Goal: Obtain resource: Download file/media

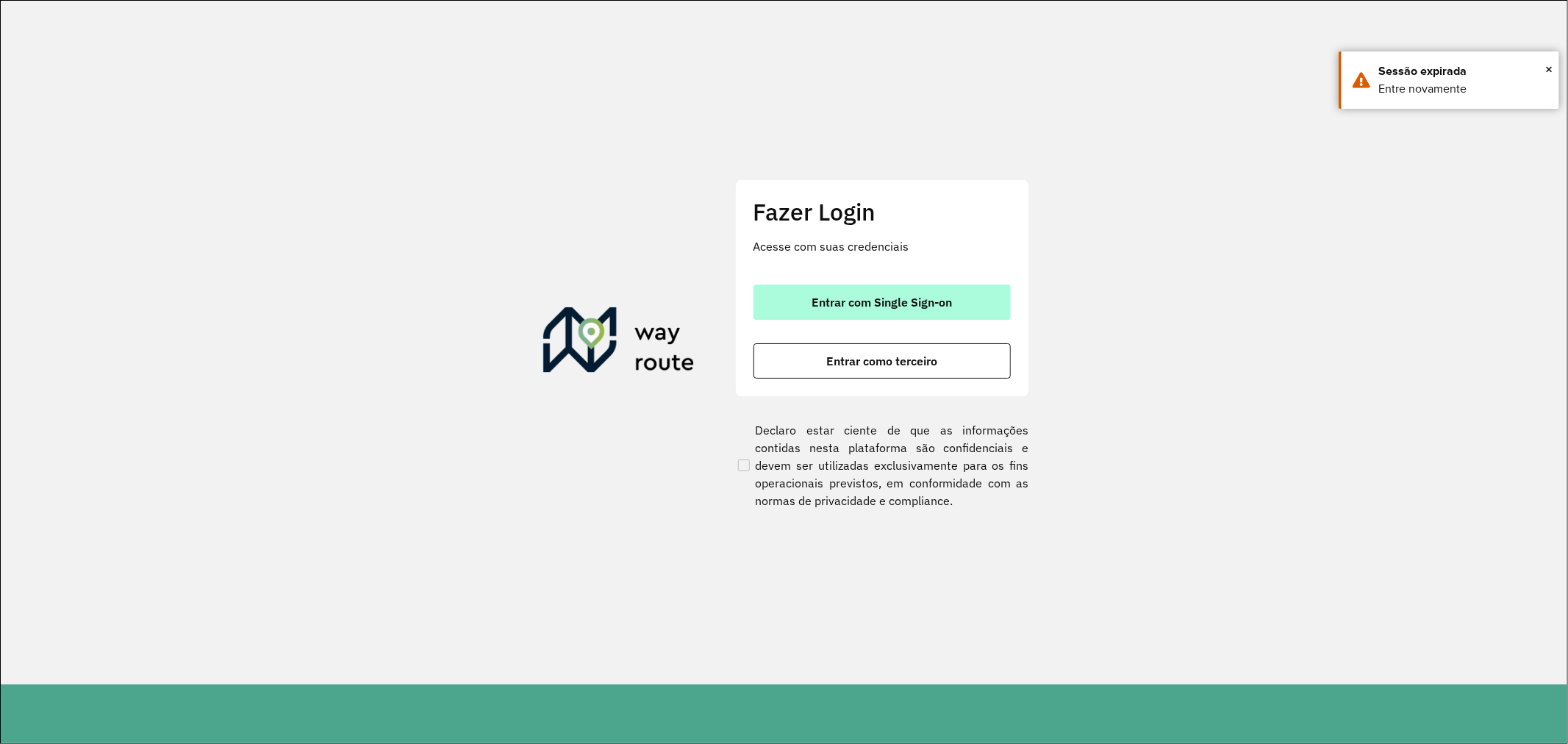
click at [823, 297] on span "Entrar com Single Sign-on" at bounding box center [881, 302] width 141 height 12
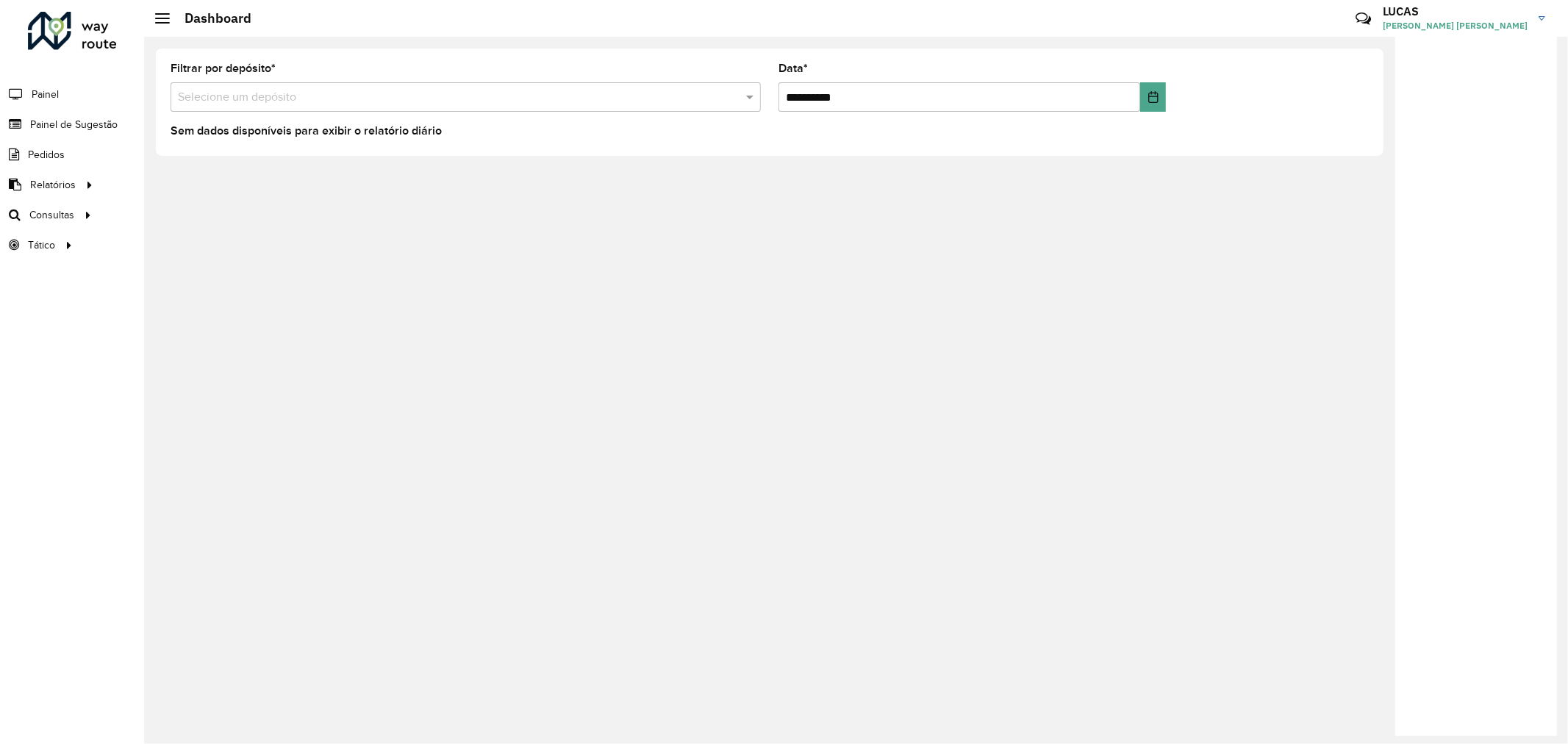
click at [572, 111] on div "Selecione um depósito" at bounding box center [465, 97] width 591 height 29
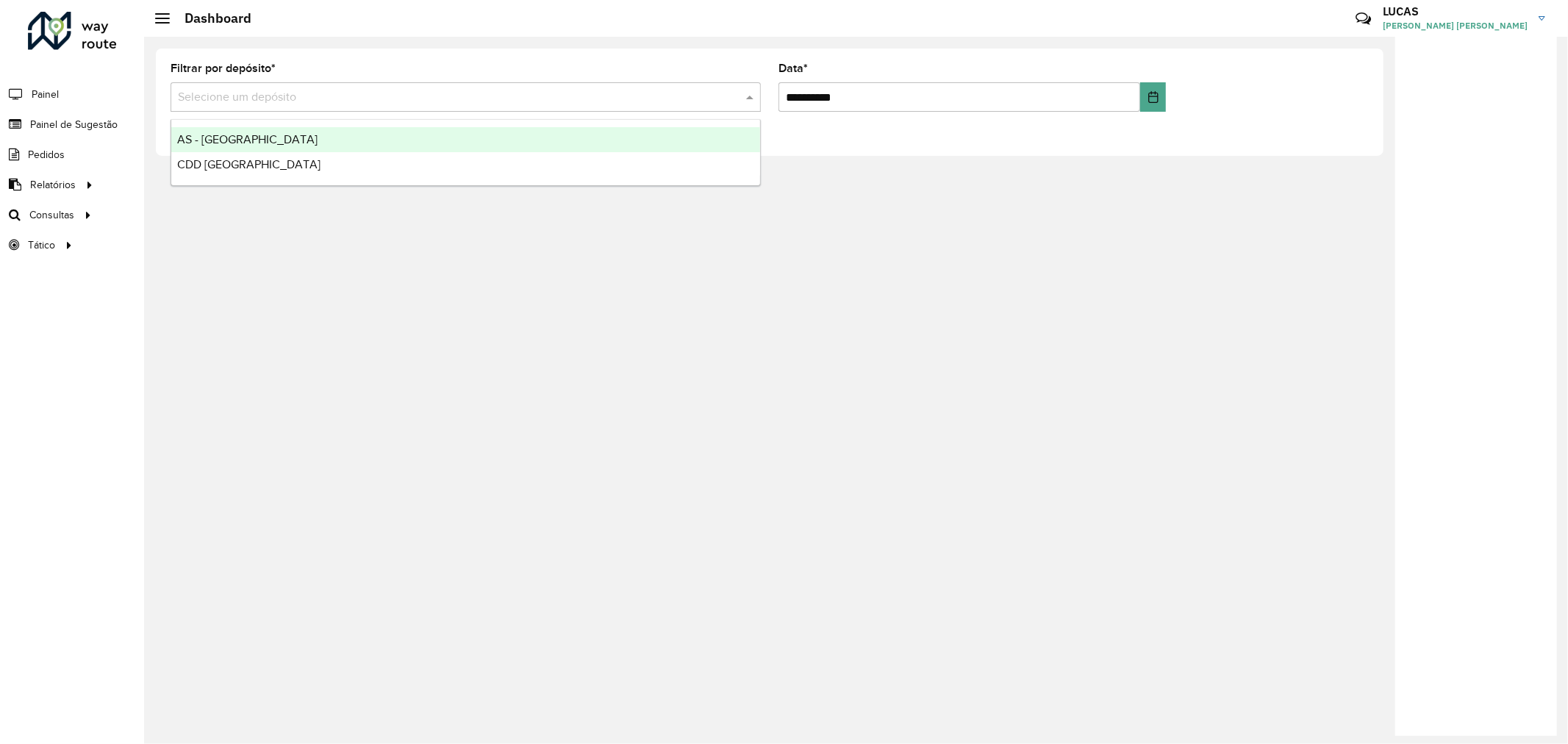
click at [361, 101] on input "text" at bounding box center [451, 98] width 546 height 18
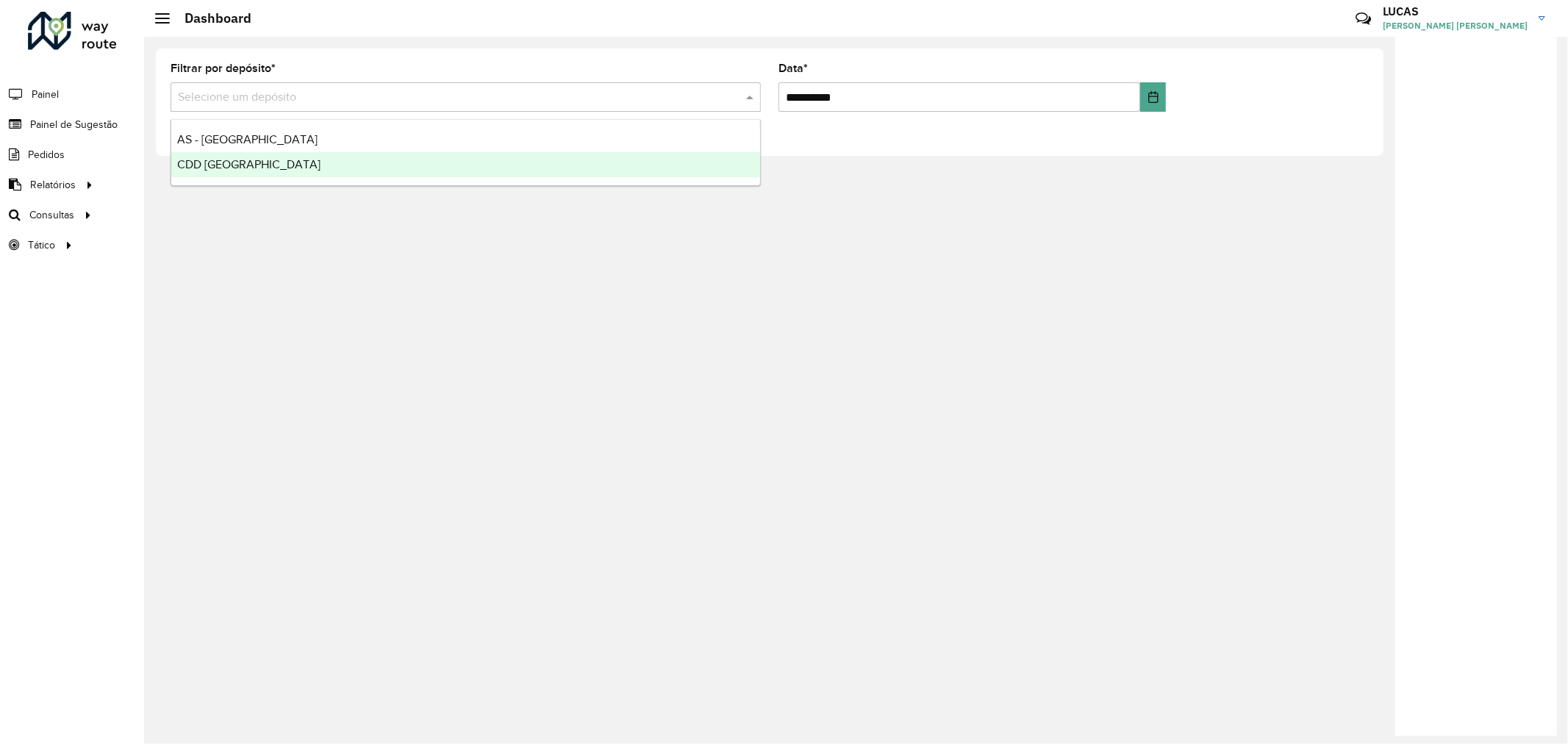
click at [256, 162] on span "CDD [GEOGRAPHIC_DATA]" at bounding box center [249, 164] width 143 height 13
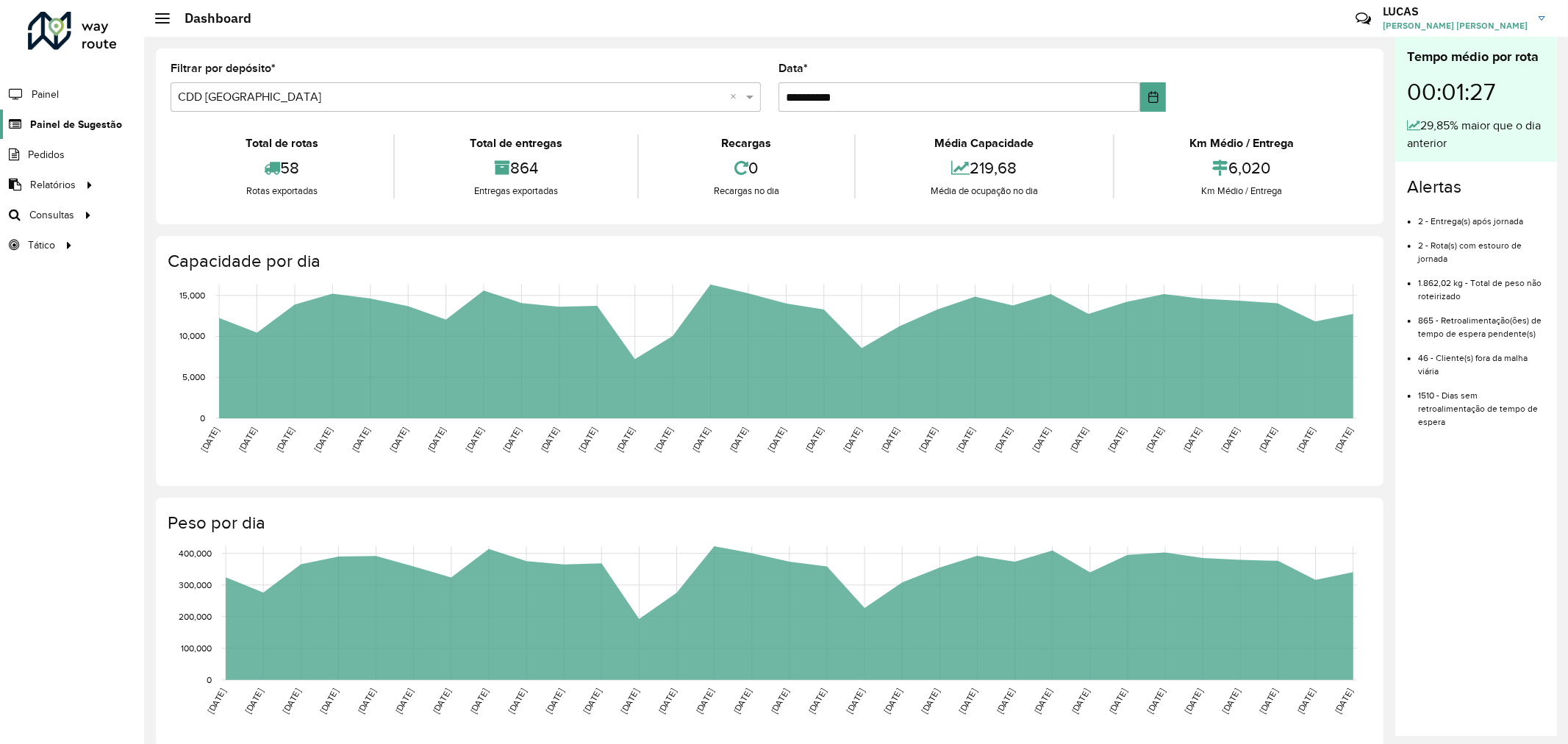
click at [64, 132] on span "Painel de Sugestão" at bounding box center [76, 125] width 92 height 15
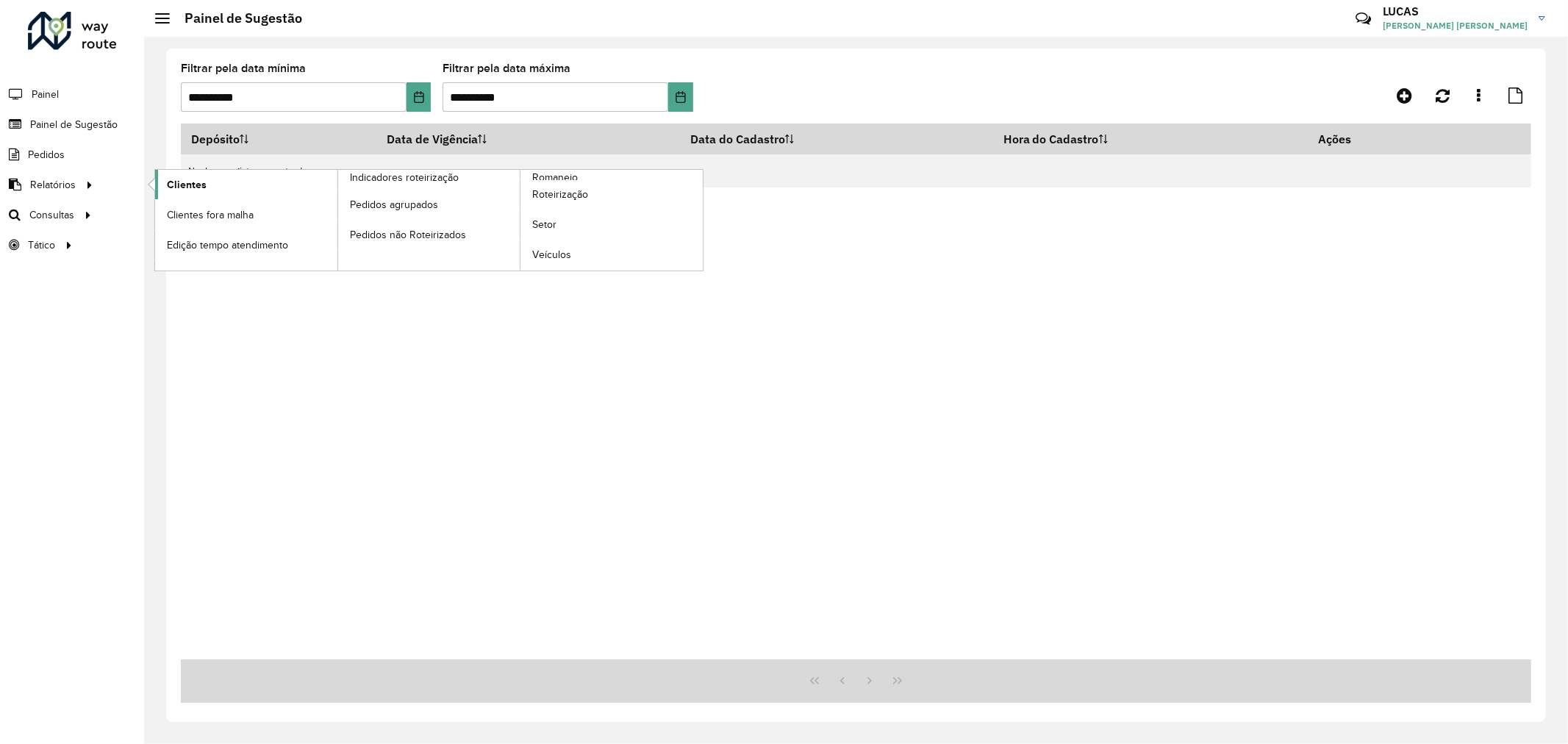
click at [174, 182] on span "Clientes" at bounding box center [186, 185] width 40 height 15
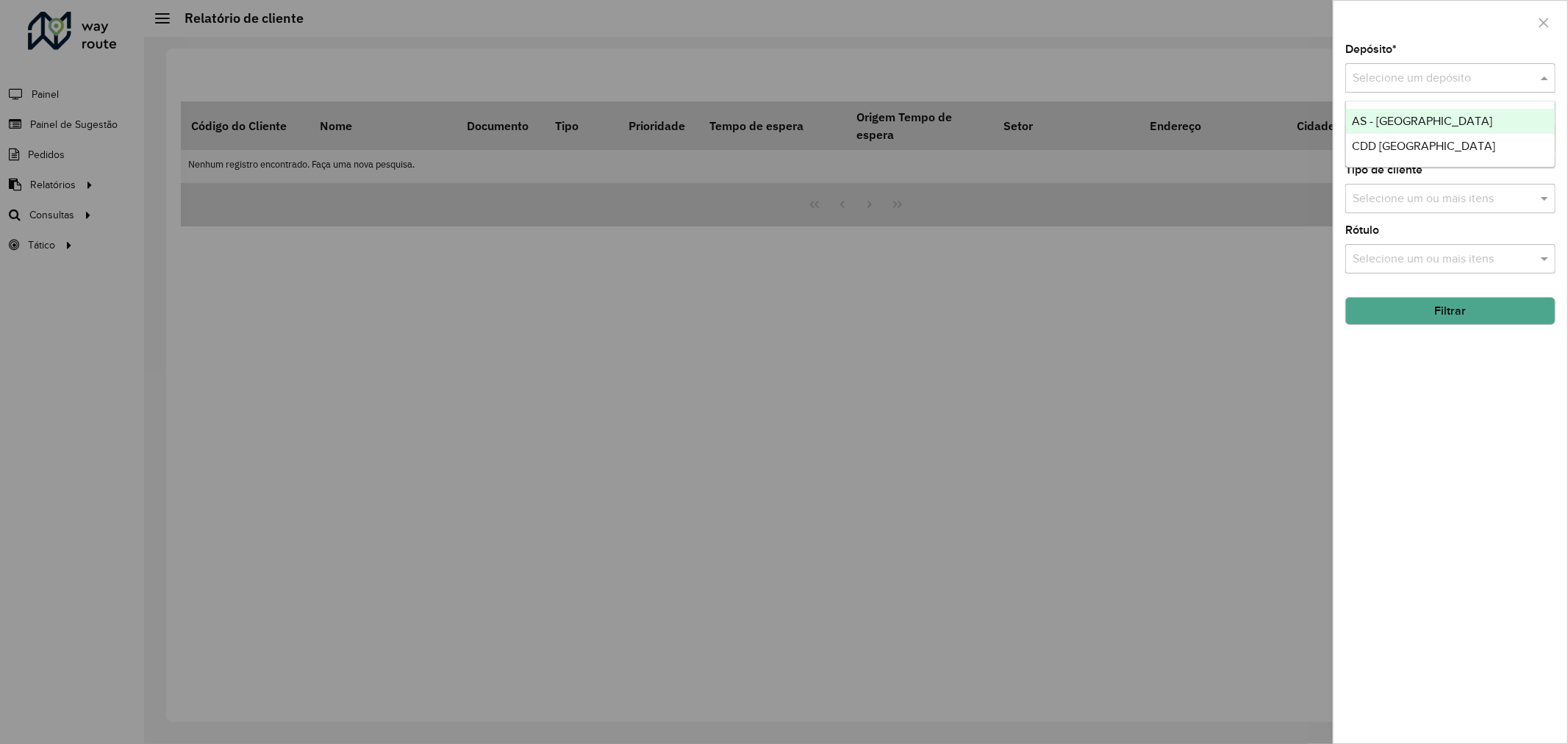
click at [1389, 79] on input "text" at bounding box center [1436, 78] width 166 height 18
click at [1419, 142] on span "CDD [GEOGRAPHIC_DATA]" at bounding box center [1424, 146] width 143 height 13
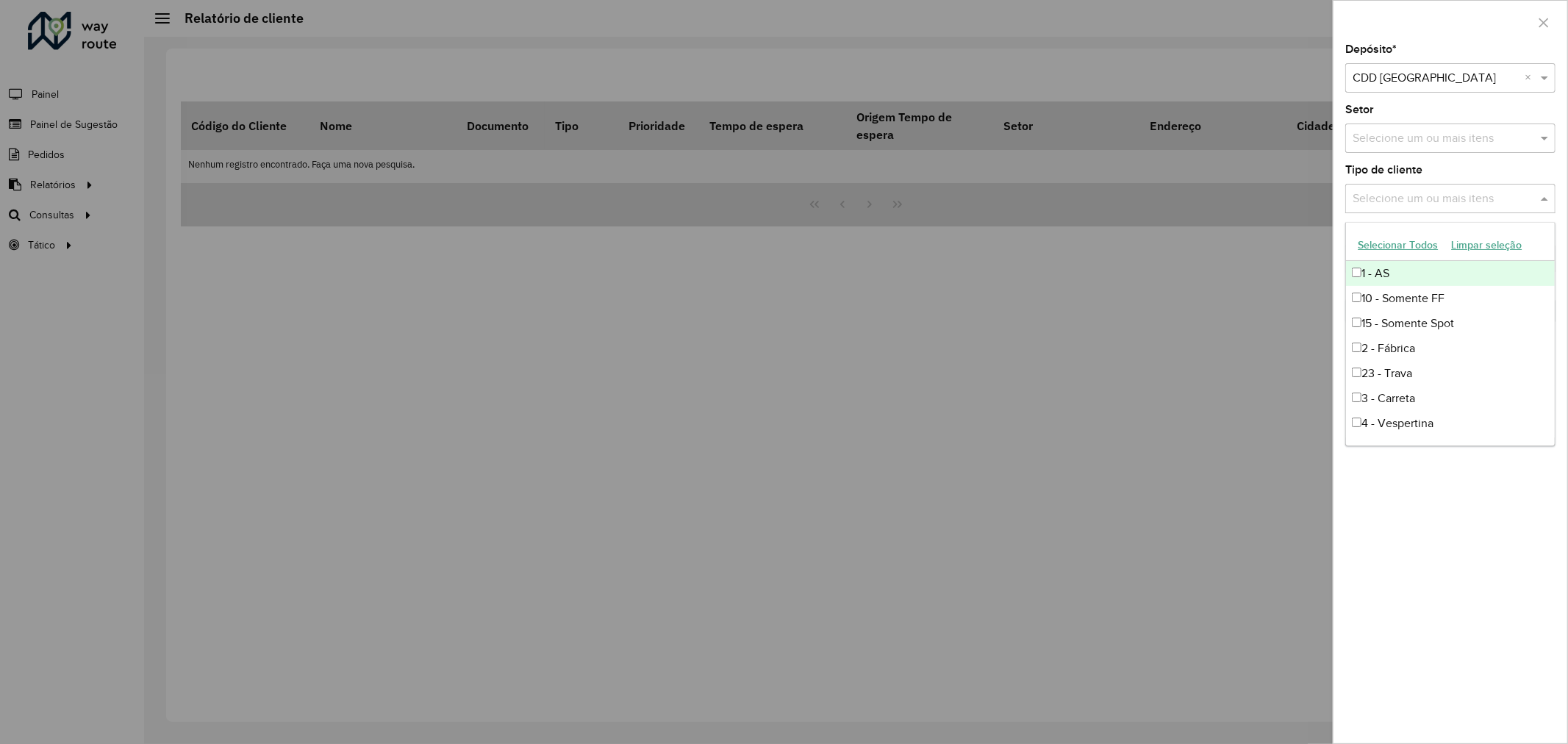
click at [1400, 194] on input "text" at bounding box center [1442, 199] width 188 height 18
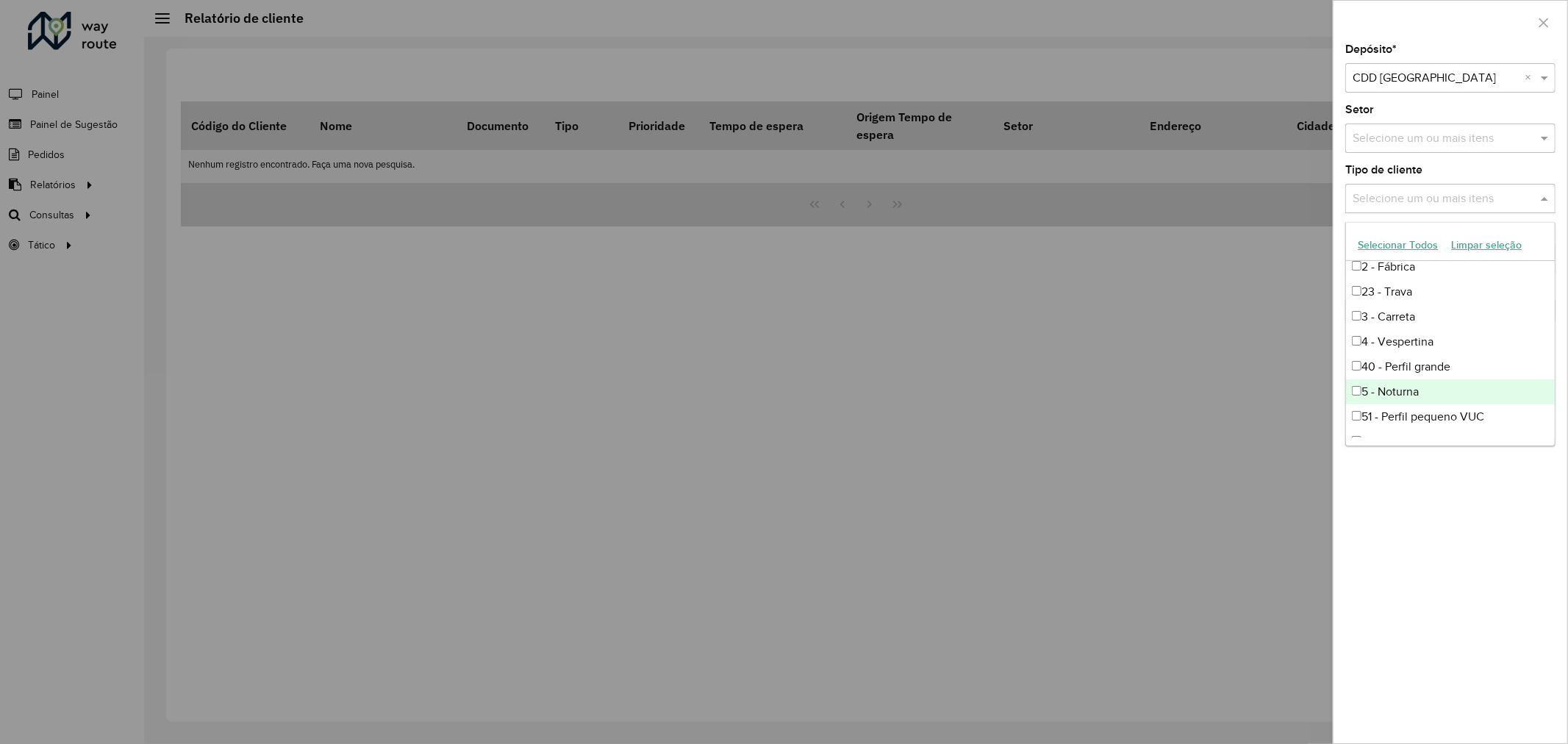
click at [1416, 390] on div "5 - Noturna" at bounding box center [1451, 392] width 209 height 25
click at [1490, 490] on div "Depósito * Selecione um depósito × CDD [GEOGRAPHIC_DATA] × Setor Selecione um o…" at bounding box center [1451, 393] width 234 height 699
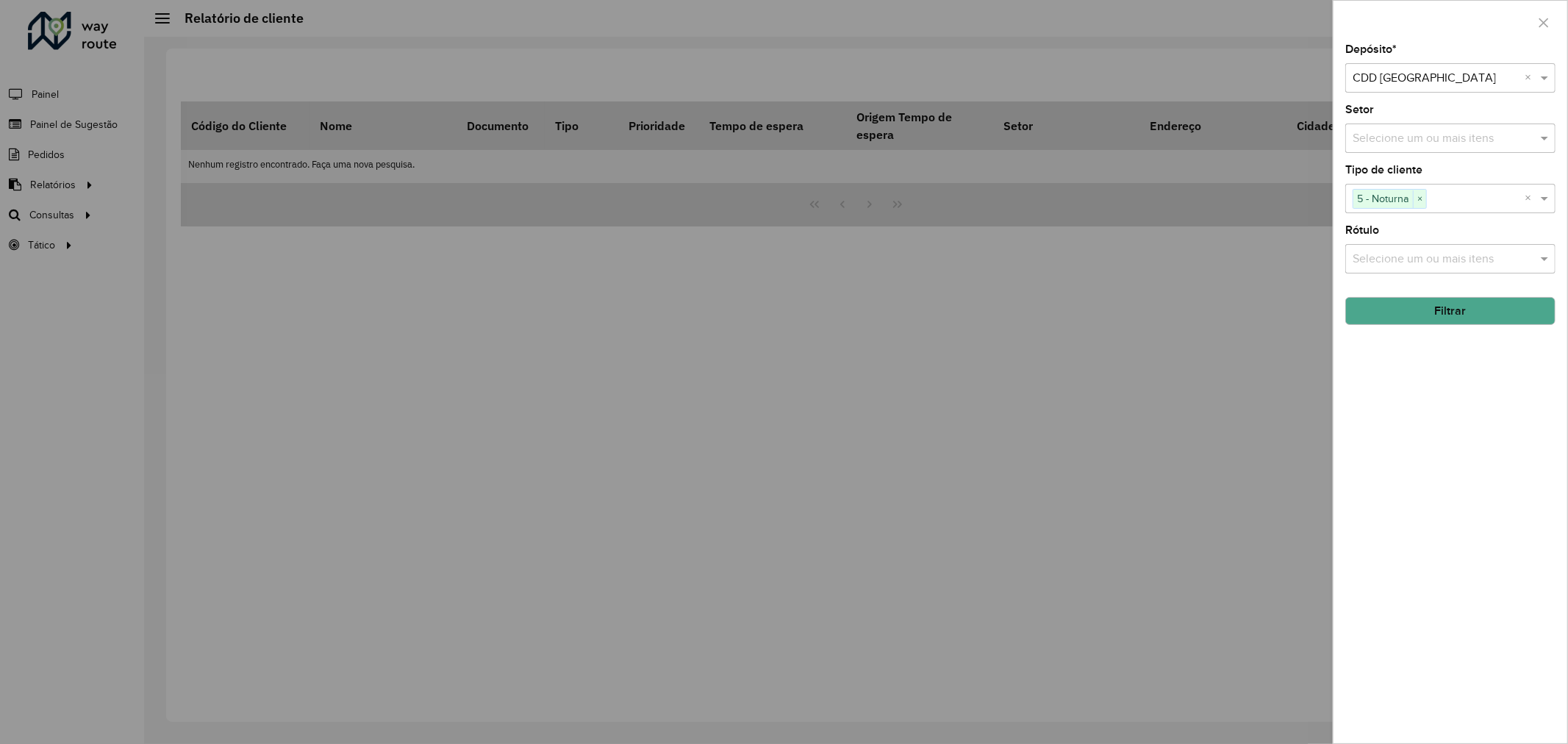
click at [1439, 316] on button "Filtrar" at bounding box center [1451, 311] width 211 height 28
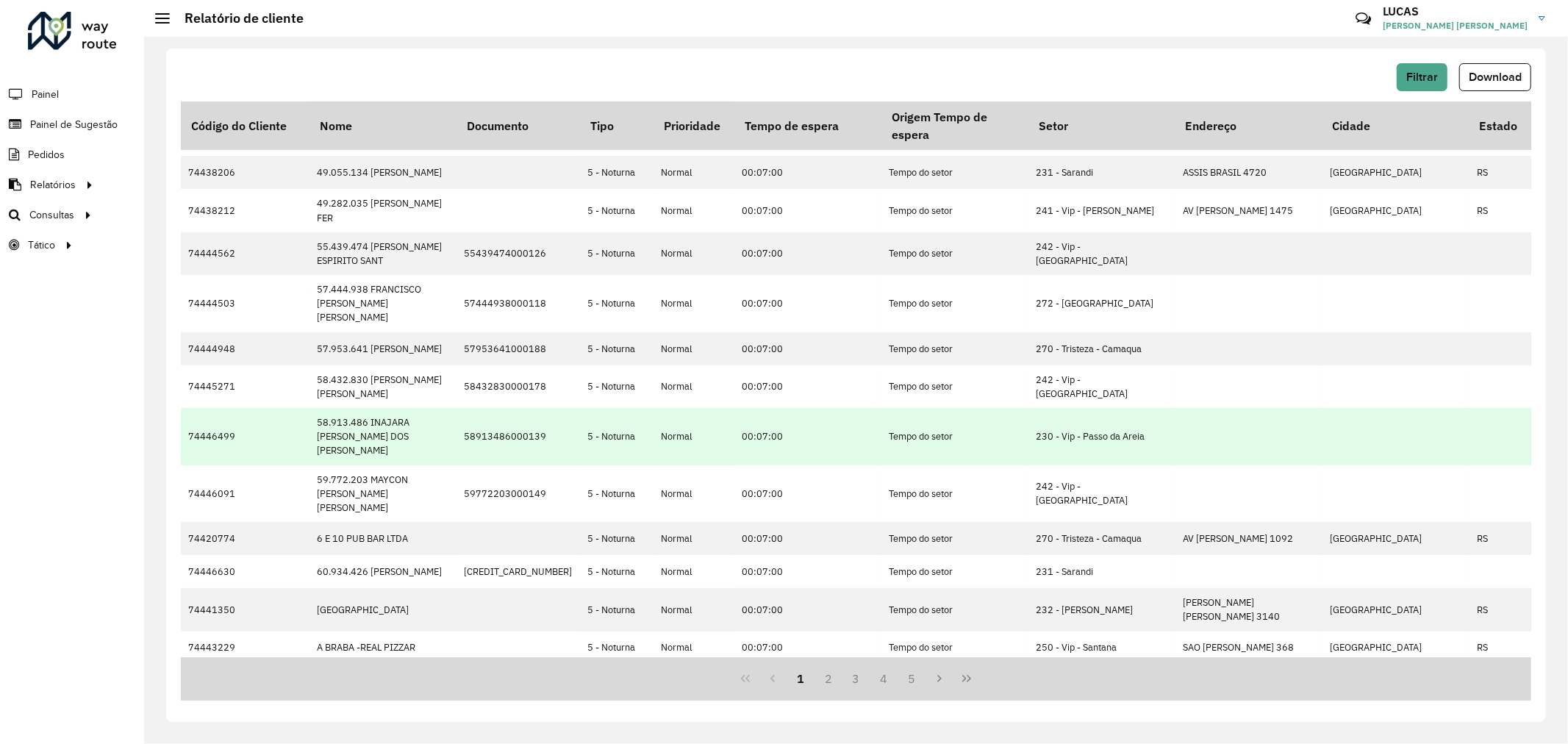
scroll to position [0, 0]
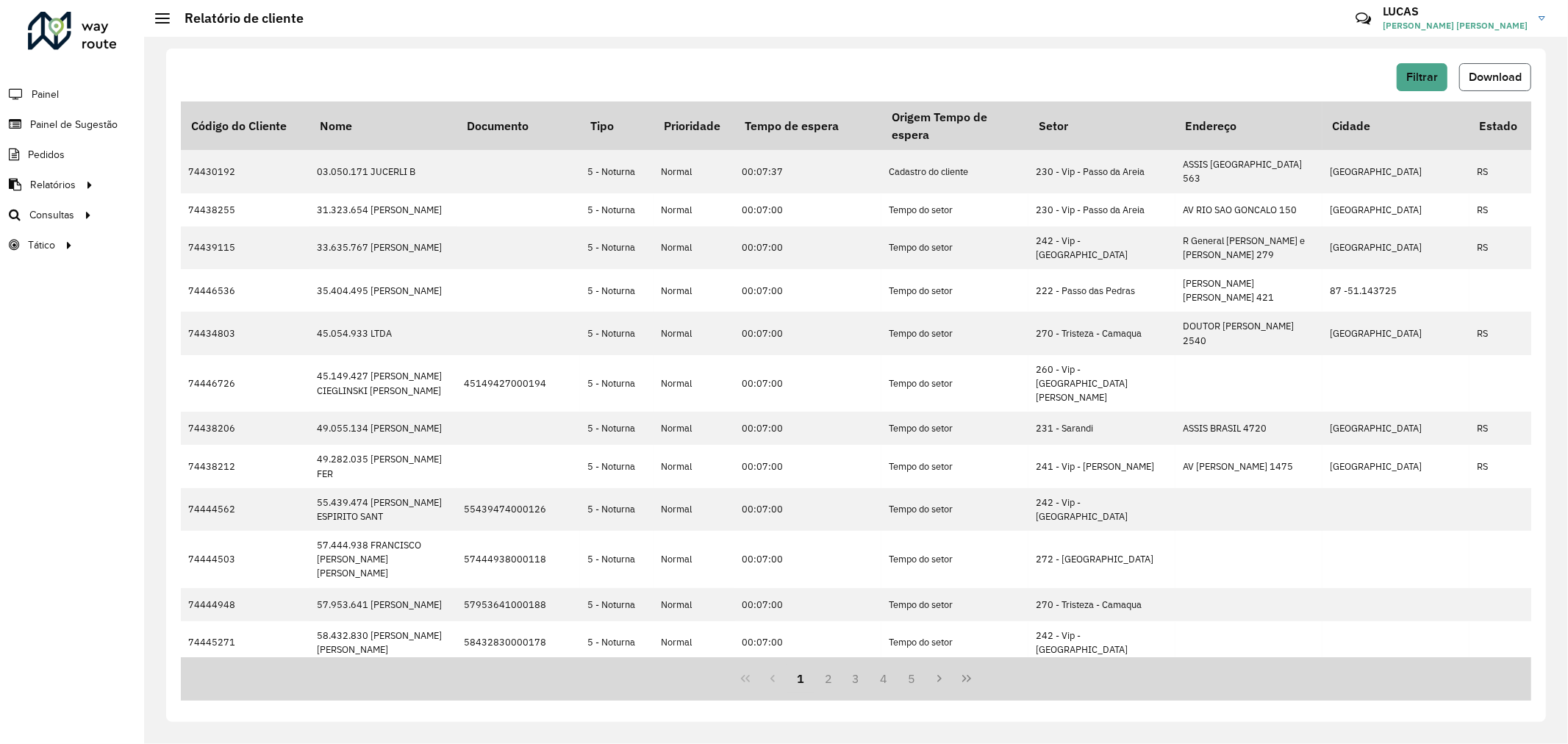
click at [1480, 71] on span "Download" at bounding box center [1496, 77] width 53 height 13
click at [1412, 75] on span "Filtrar" at bounding box center [1422, 77] width 32 height 13
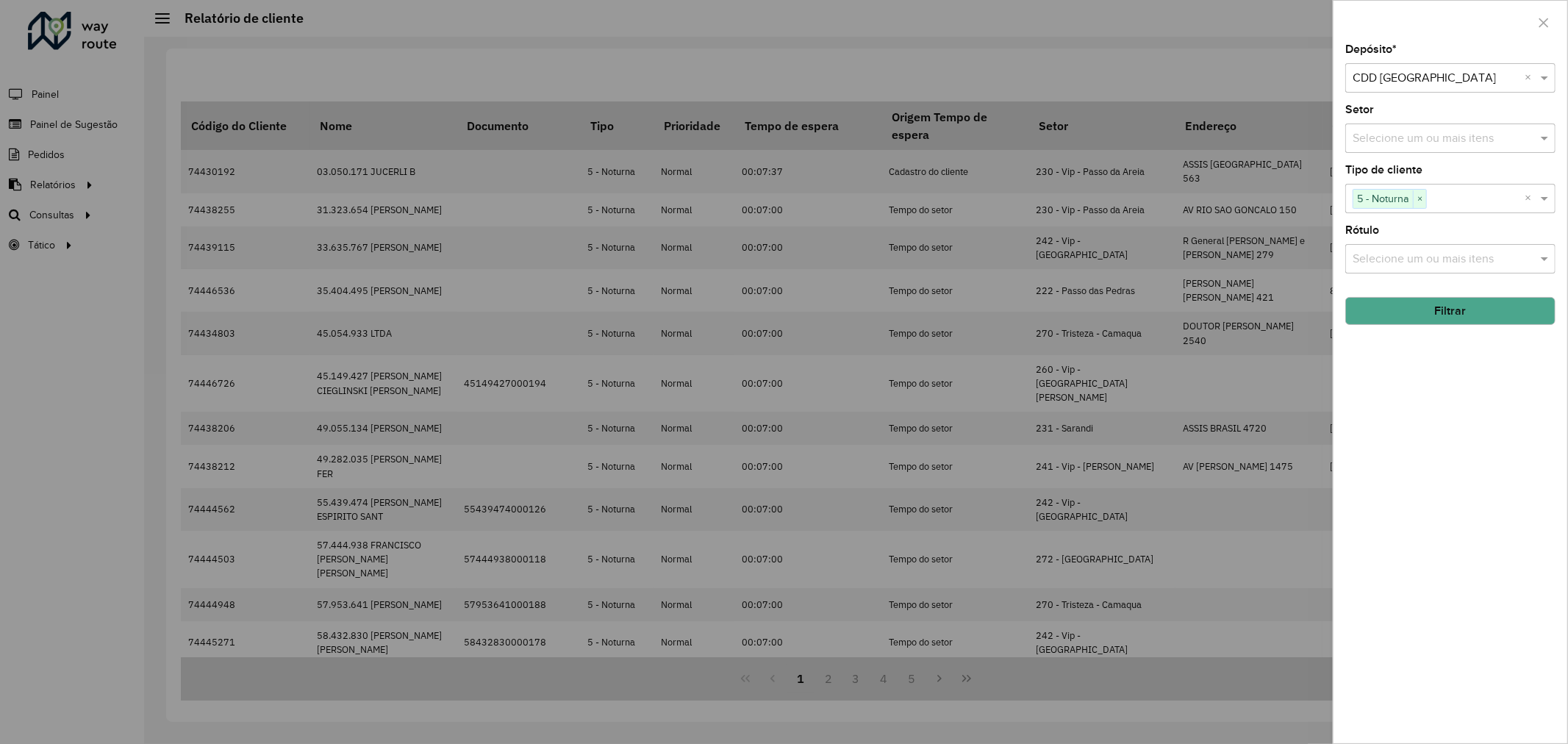
click at [1457, 442] on div "Depósito * Selecione um depósito × CDD [GEOGRAPHIC_DATA] × Setor Selecione um o…" at bounding box center [1451, 393] width 234 height 699
